Goal: Task Accomplishment & Management: Complete application form

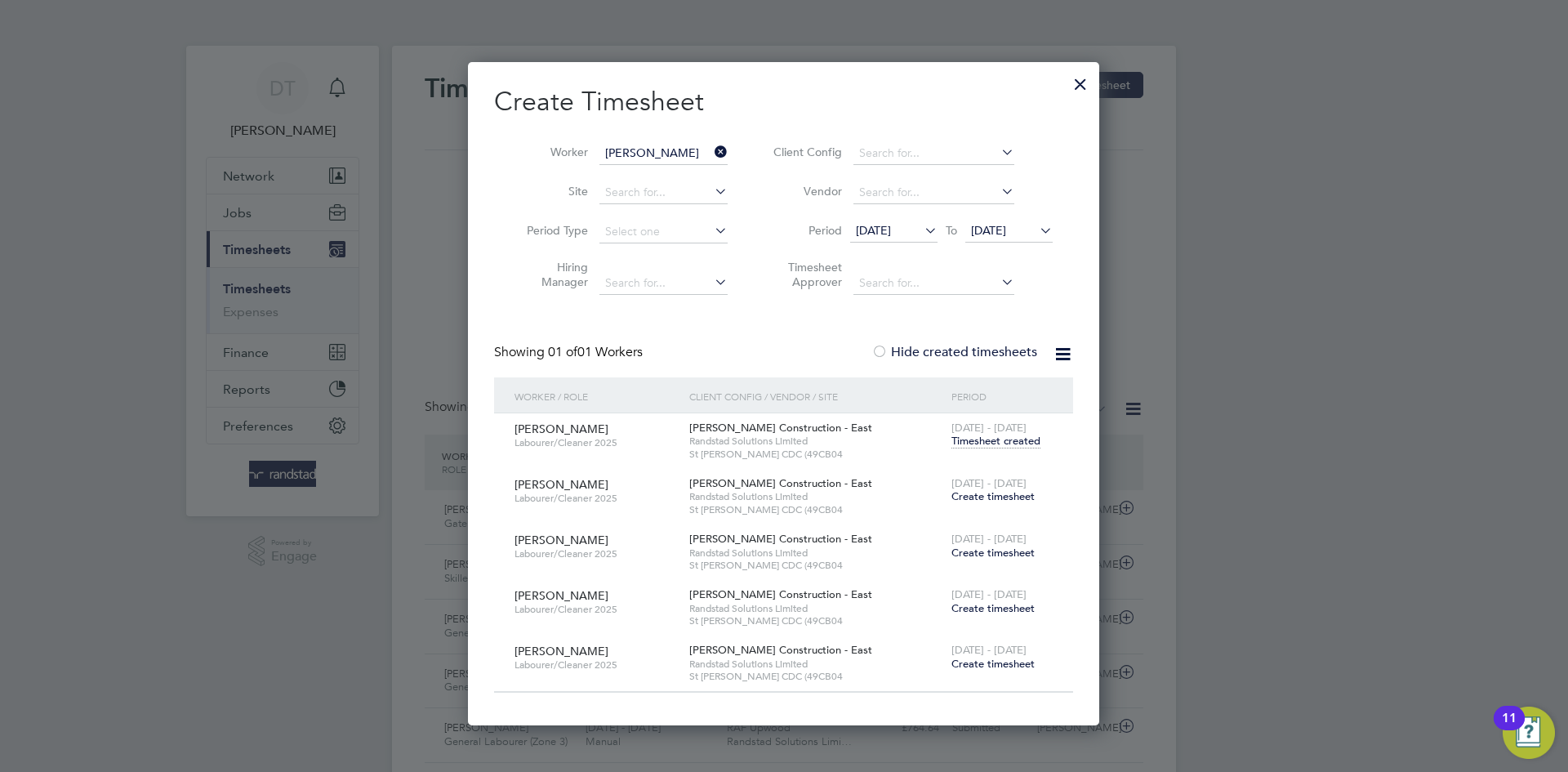
click at [1080, 82] on div at bounding box center [1080, 81] width 30 height 30
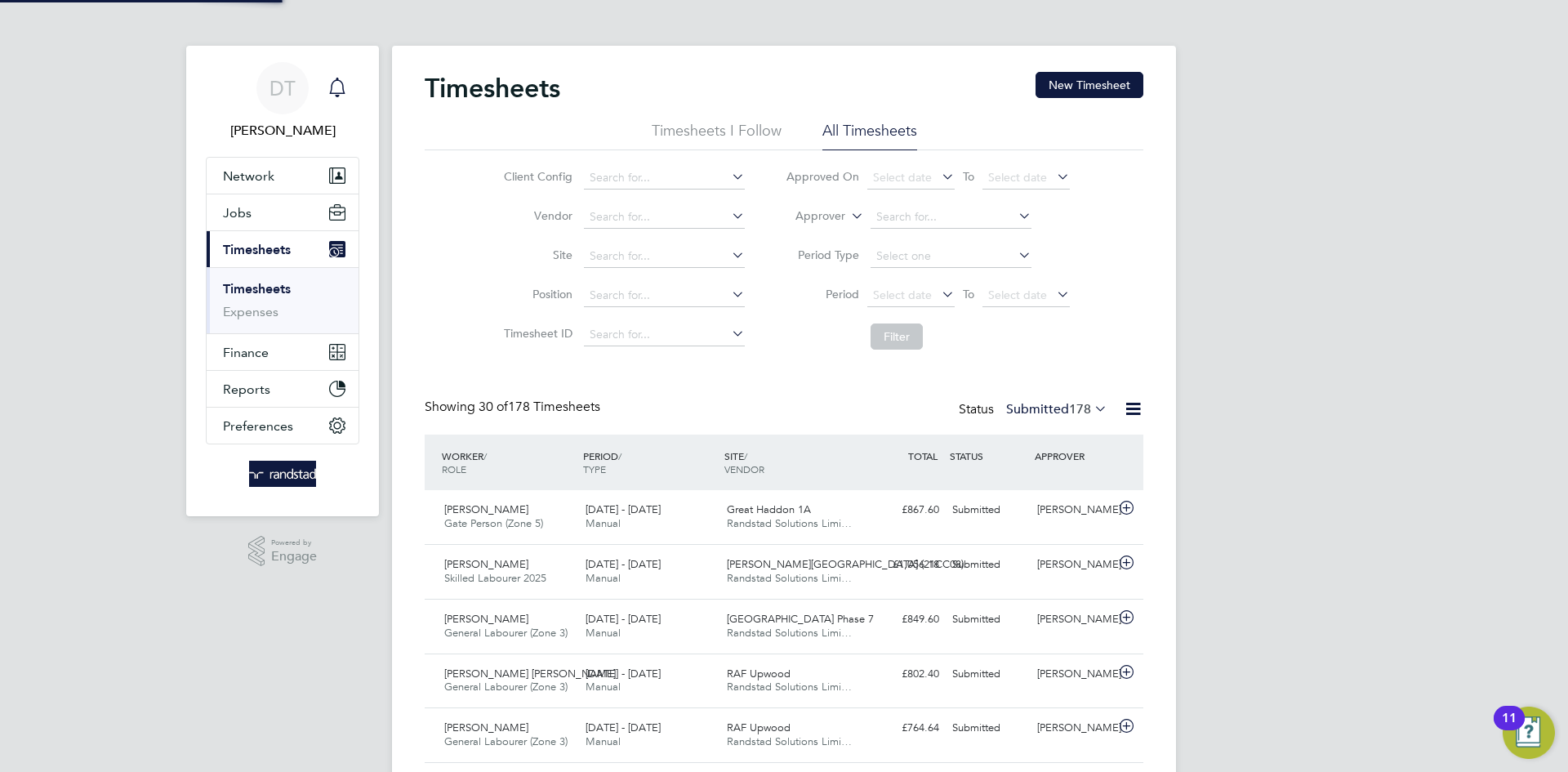
click at [343, 83] on icon "Main navigation" at bounding box center [337, 88] width 19 height 19
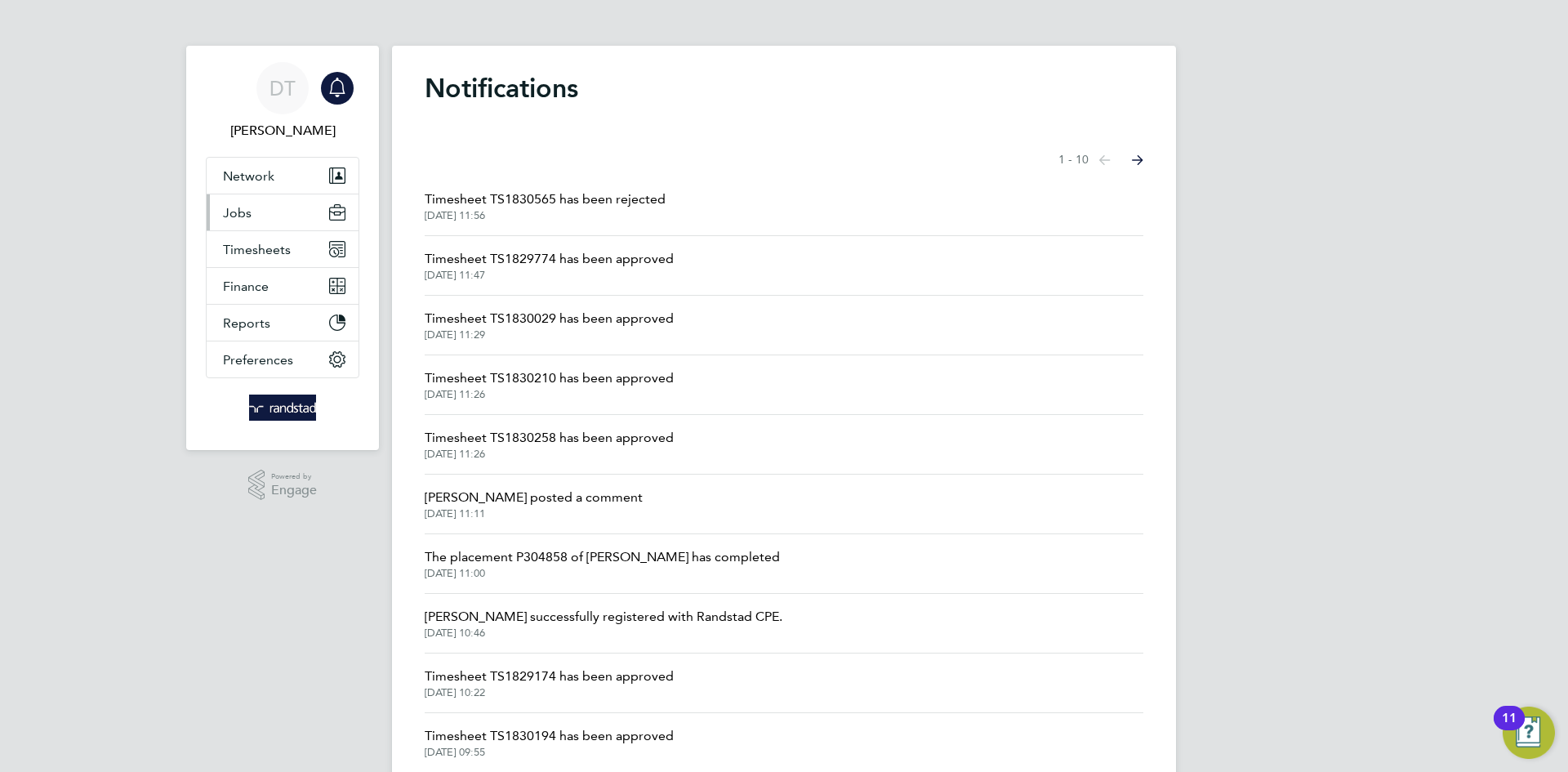
click at [273, 225] on button "Jobs" at bounding box center [282, 212] width 152 height 36
click at [251, 258] on button "Timesheets" at bounding box center [282, 249] width 152 height 36
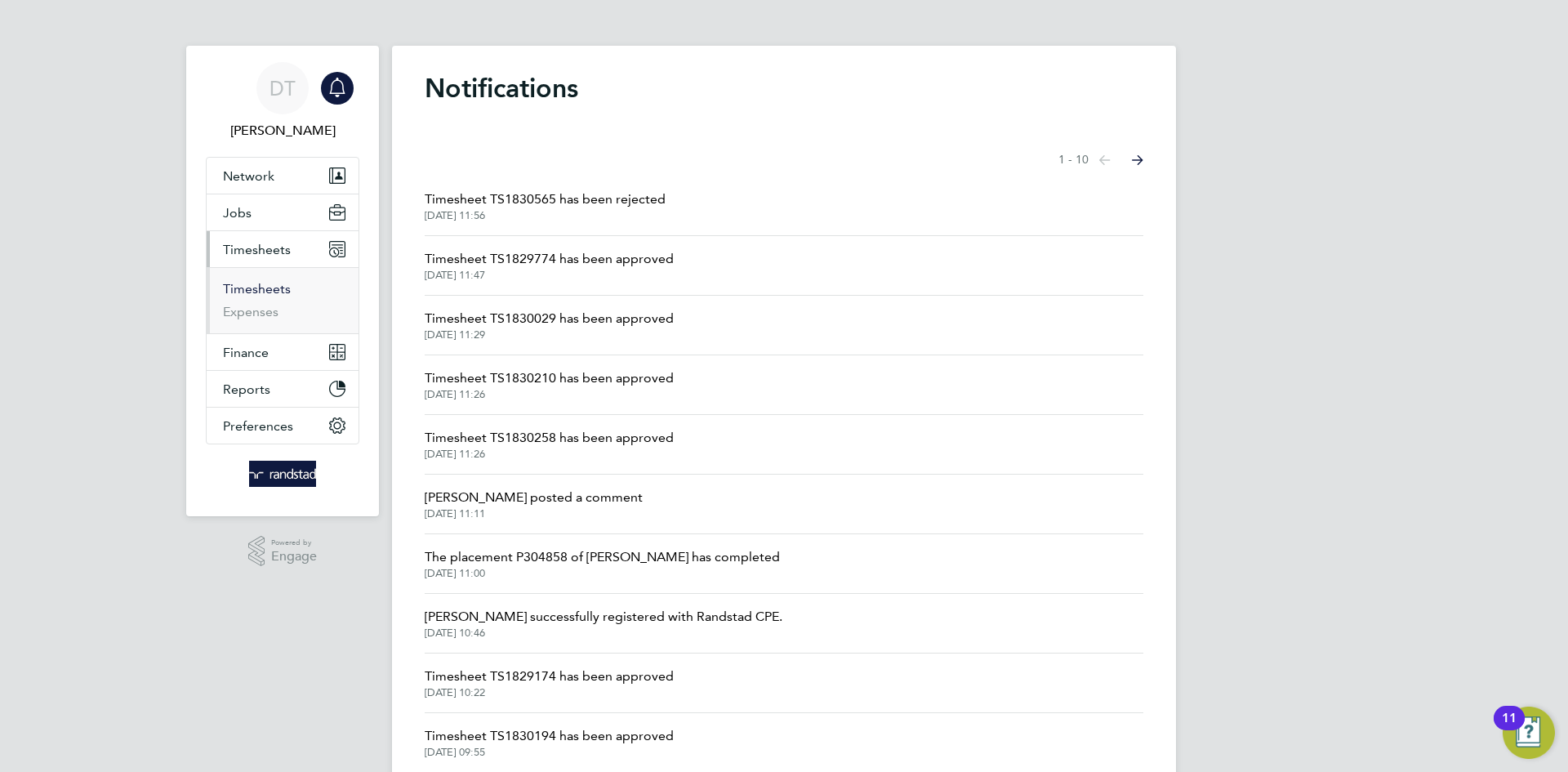
click at [261, 291] on link "Timesheets" at bounding box center [256, 289] width 67 height 16
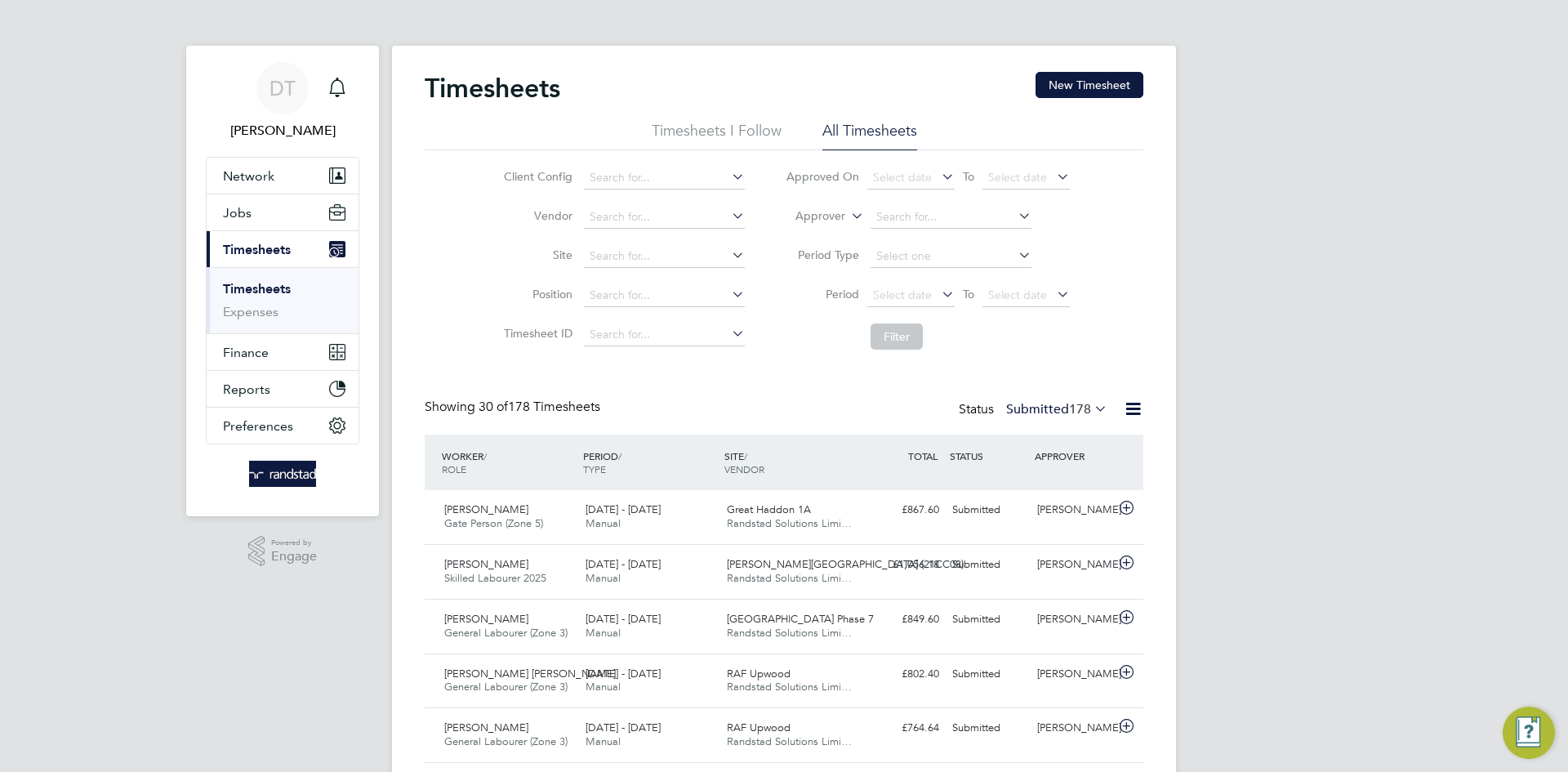
click at [1084, 76] on button "New Timesheet" at bounding box center [1089, 85] width 108 height 26
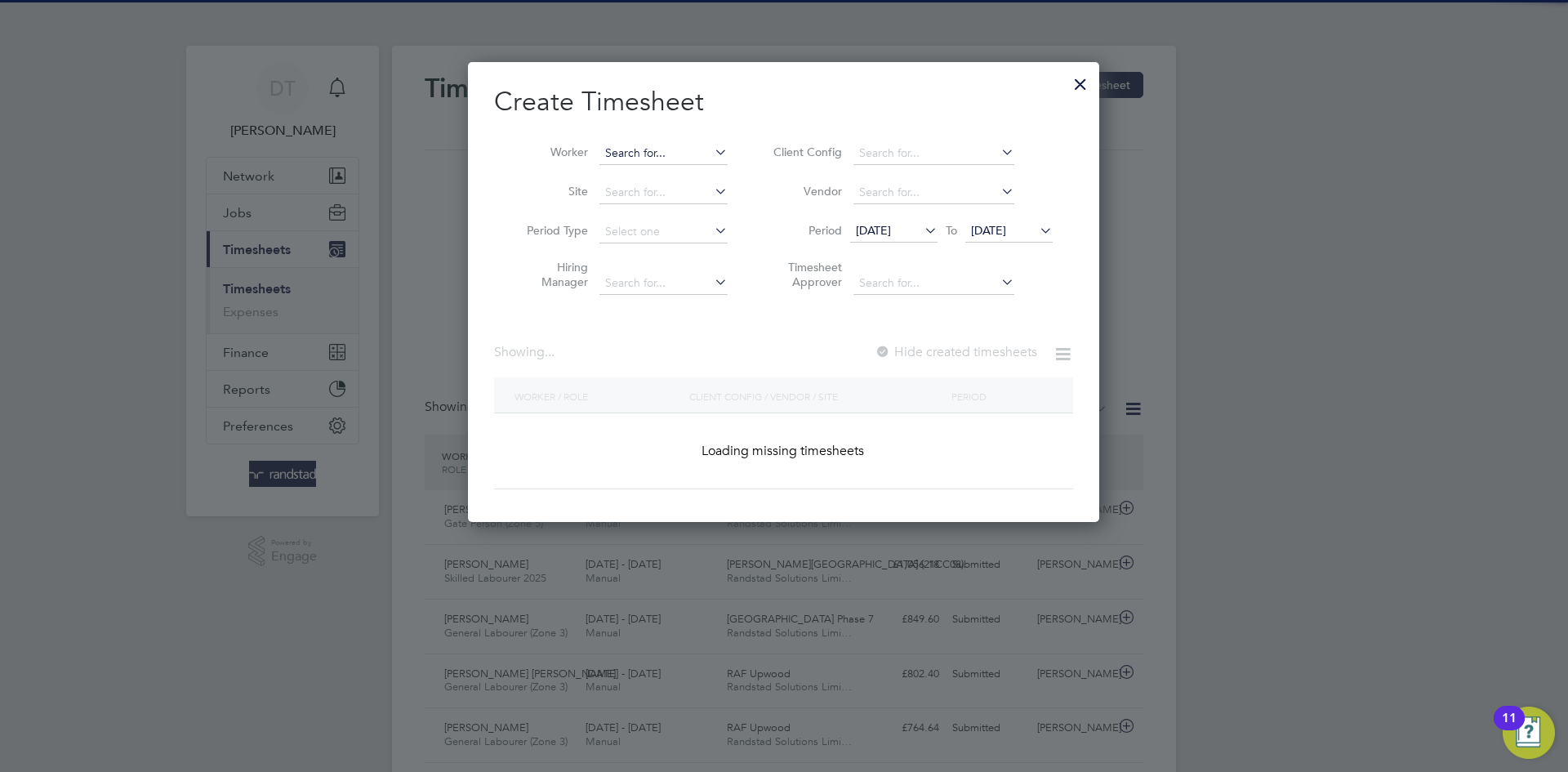
click at [627, 148] on input at bounding box center [663, 153] width 128 height 23
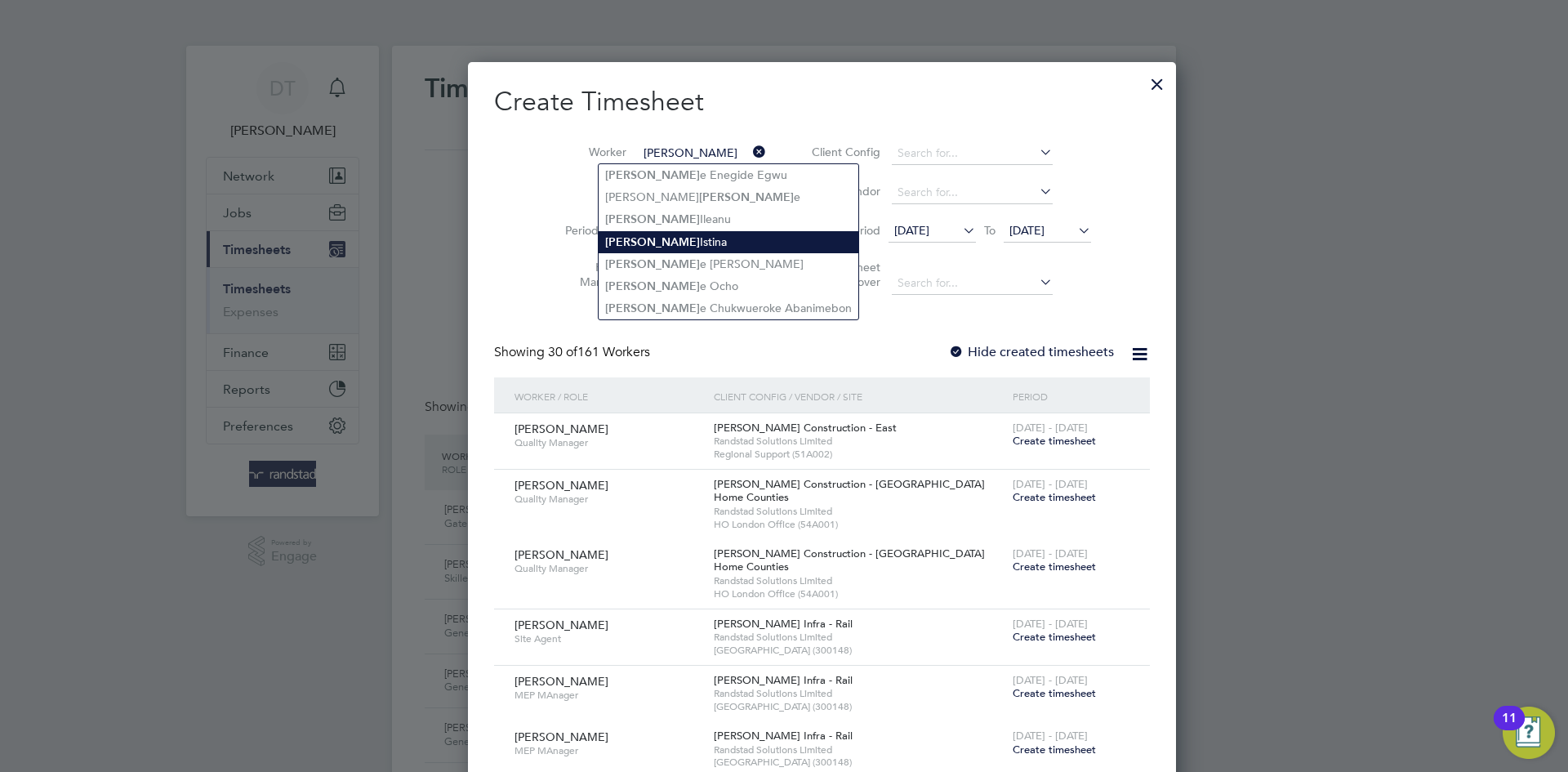
click at [660, 235] on li "[PERSON_NAME]" at bounding box center [728, 242] width 259 height 22
type input "[PERSON_NAME]"
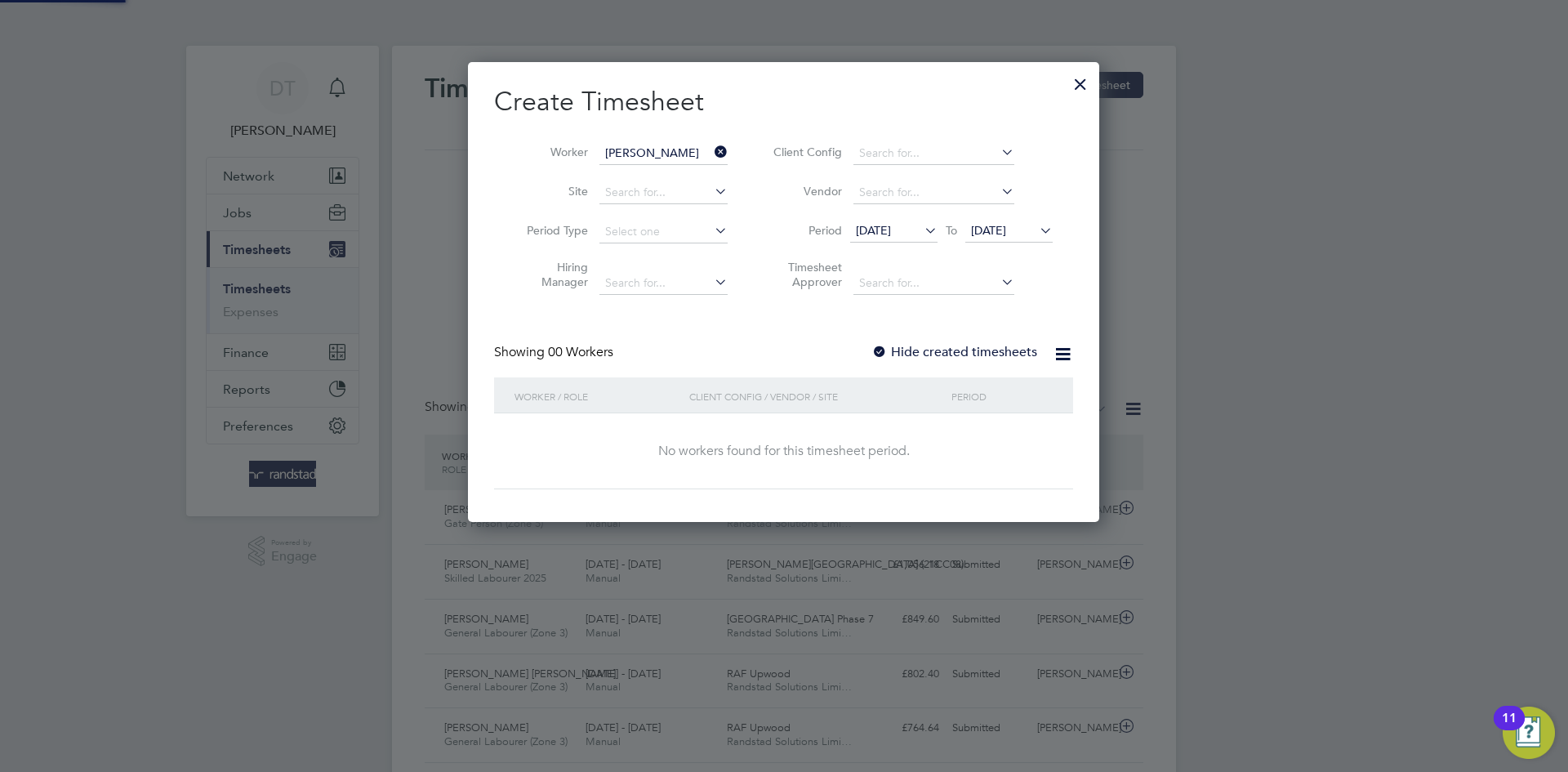
drag, startPoint x: 983, startPoint y: 353, endPoint x: 981, endPoint y: 265, distance: 88.0
click at [982, 353] on label "Hide created timesheets" at bounding box center [954, 351] width 166 height 17
click at [993, 228] on span "[DATE]" at bounding box center [988, 230] width 35 height 15
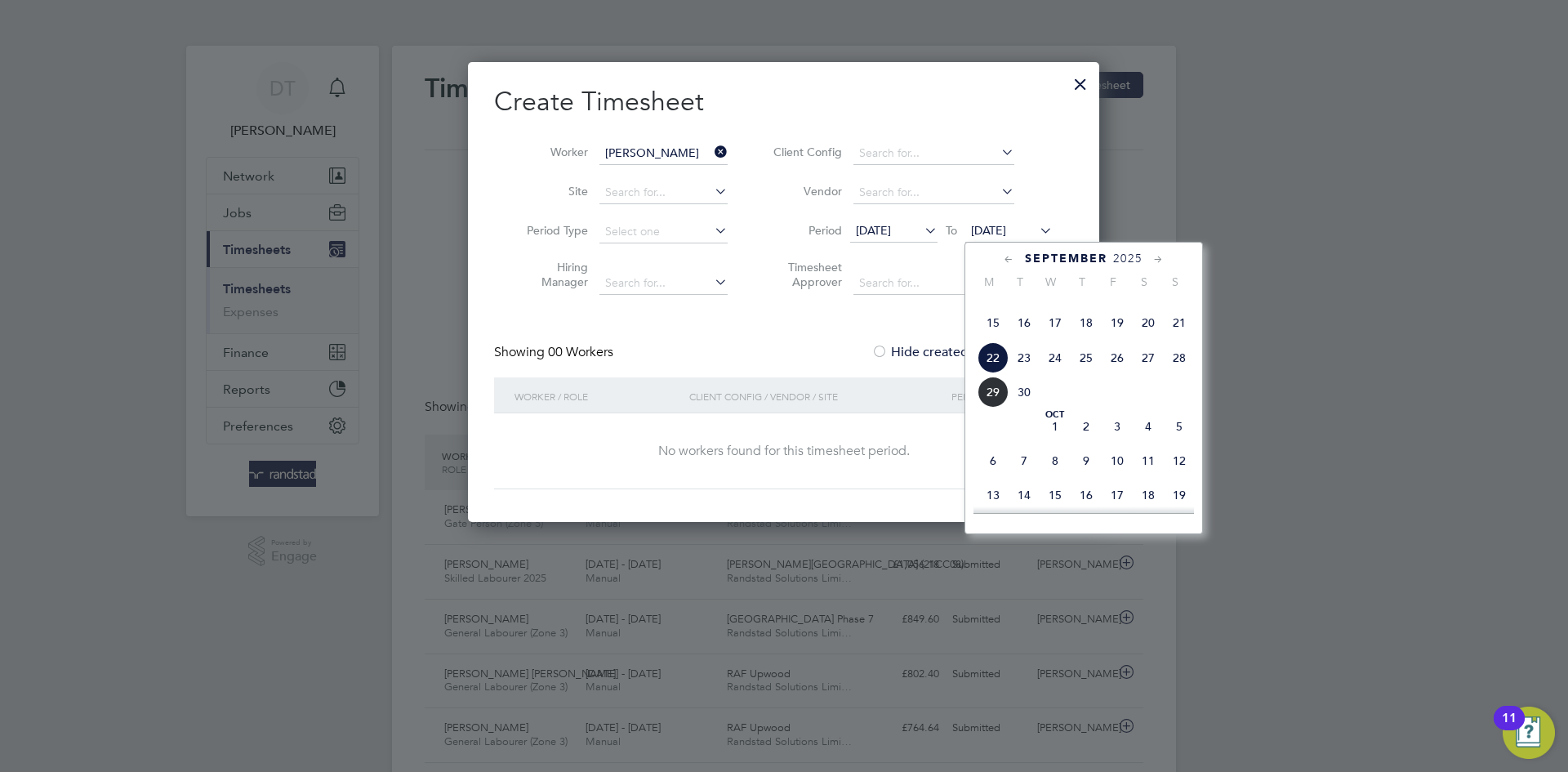
click at [1004, 407] on span "29" at bounding box center [992, 392] width 31 height 31
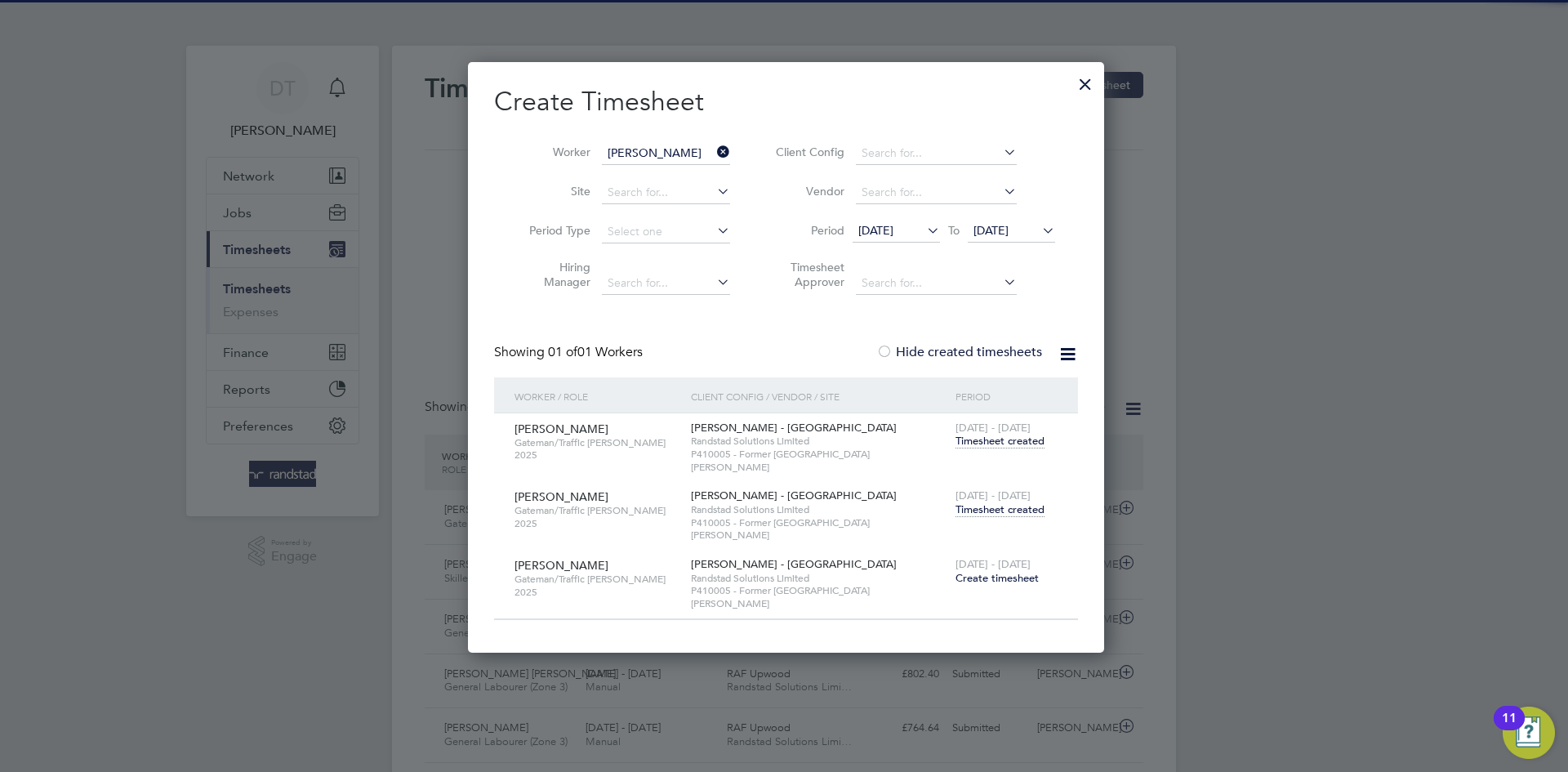
click at [984, 502] on span "Timesheet created" at bounding box center [1000, 509] width 89 height 15
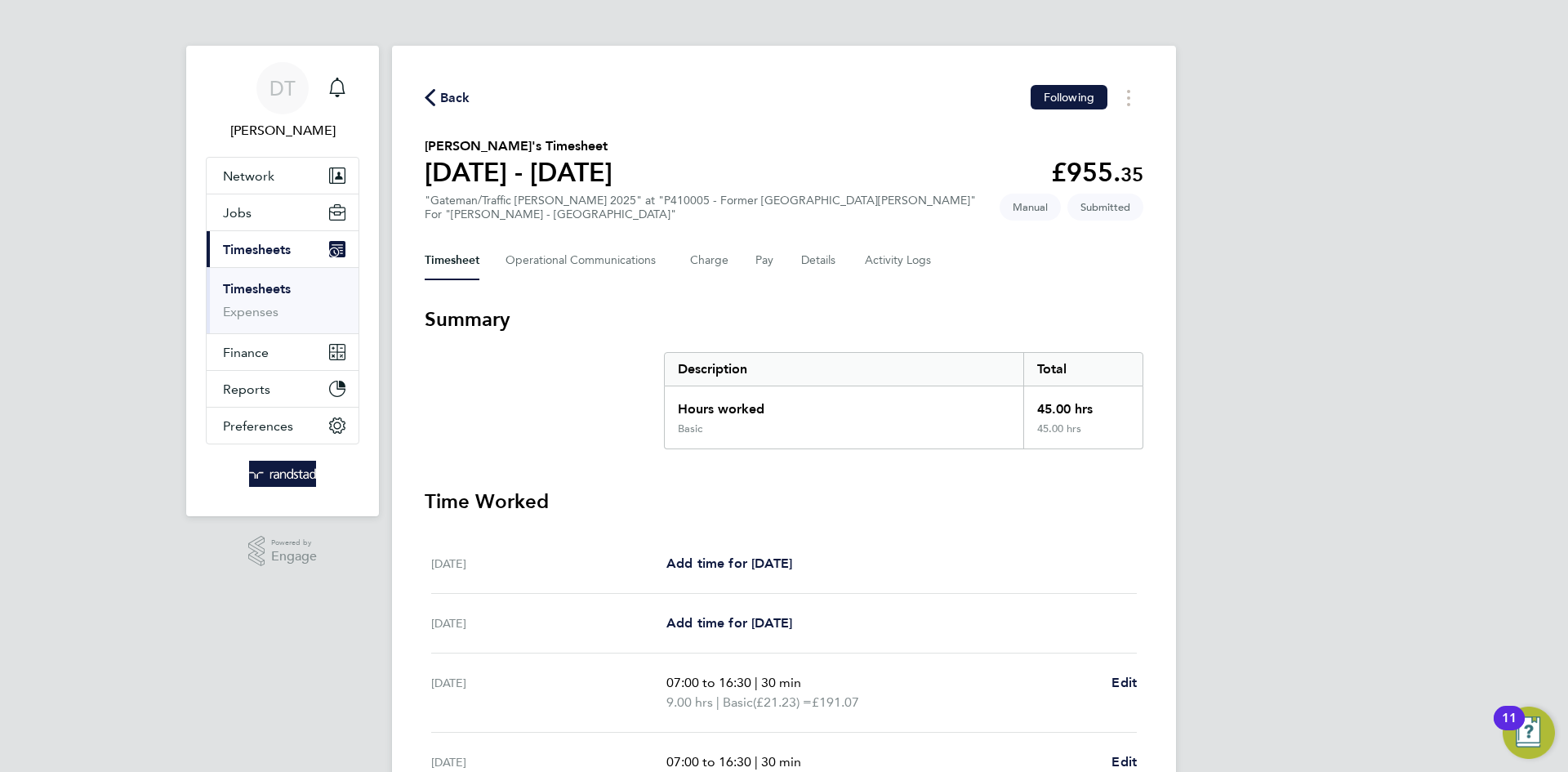
click at [449, 89] on span "Back" at bounding box center [455, 98] width 30 height 19
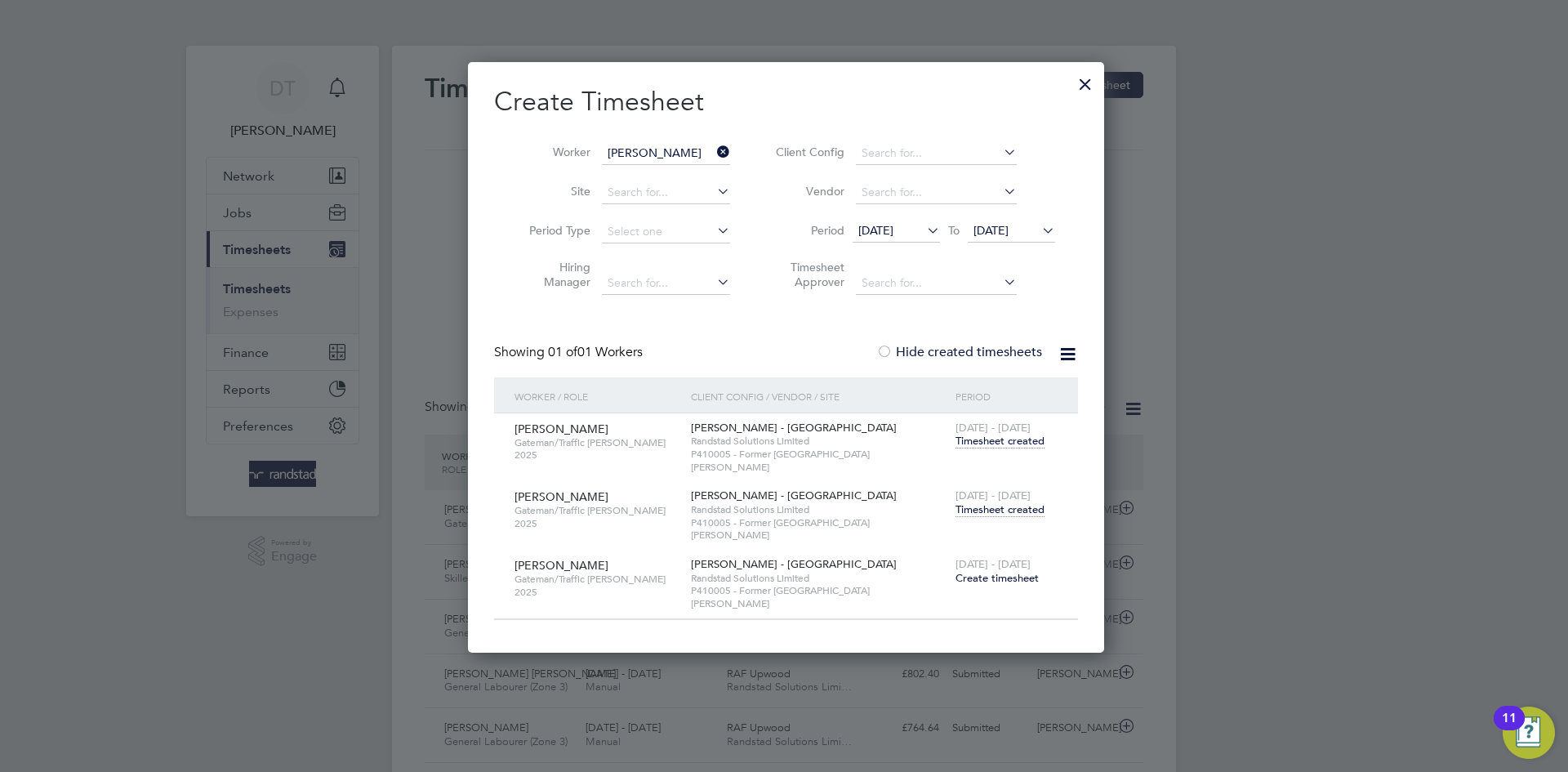
click at [1074, 81] on div at bounding box center [1085, 81] width 30 height 30
